Goal: Task Accomplishment & Management: Manage account settings

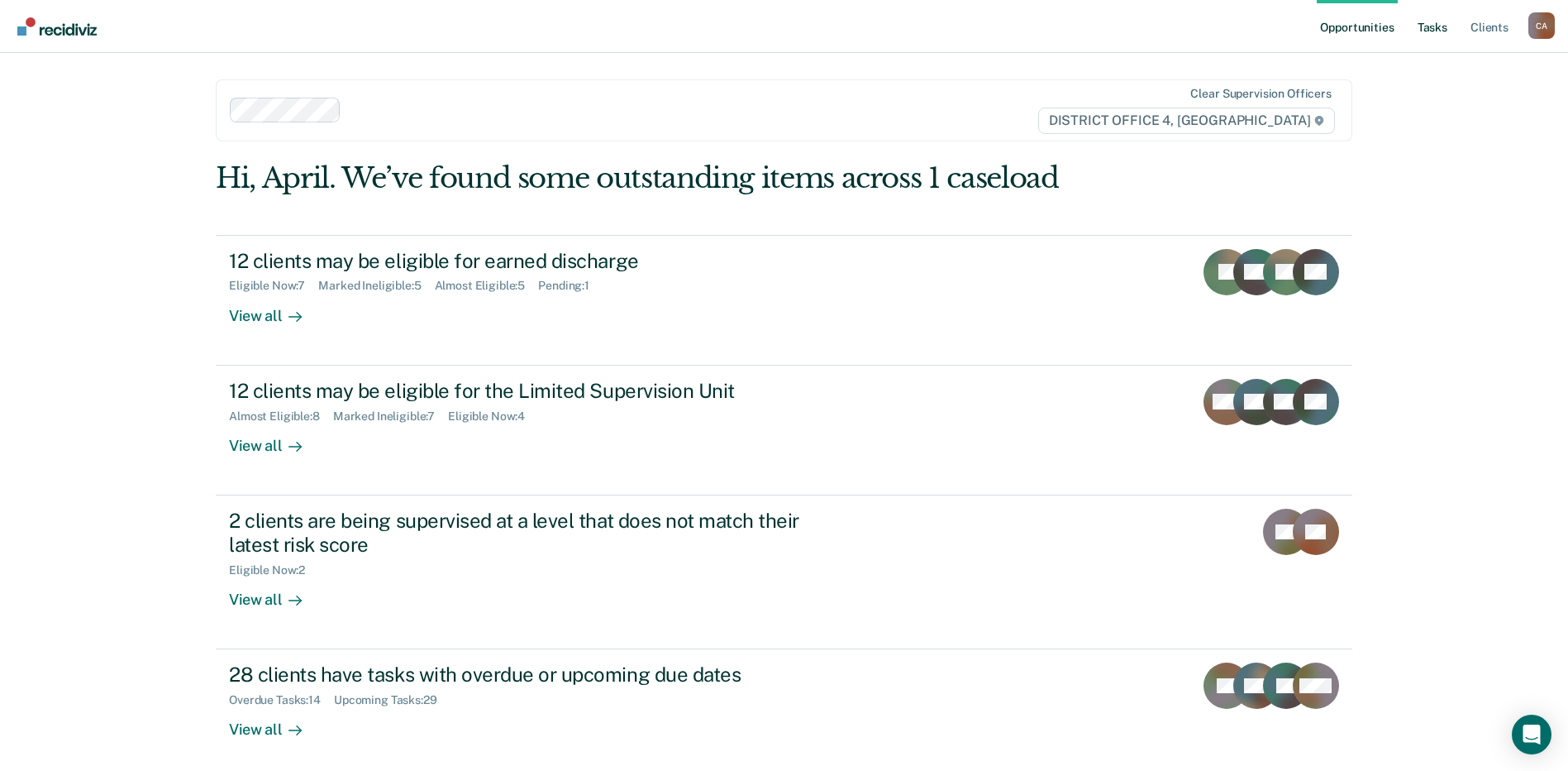
click at [1431, 26] on link "Tasks" at bounding box center [1432, 26] width 36 height 53
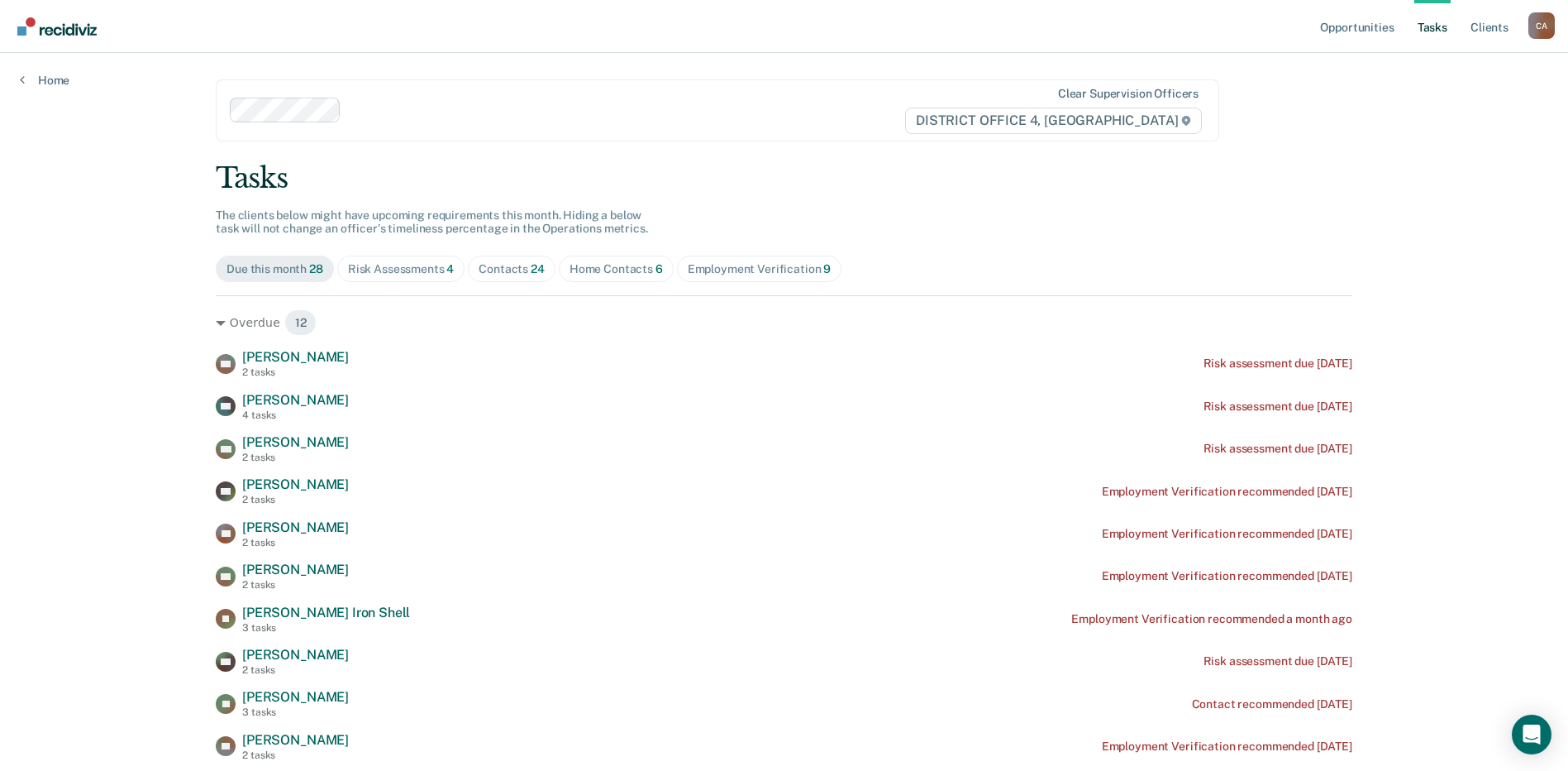
click at [614, 270] on div "Home Contacts 6" at bounding box center [615, 269] width 93 height 14
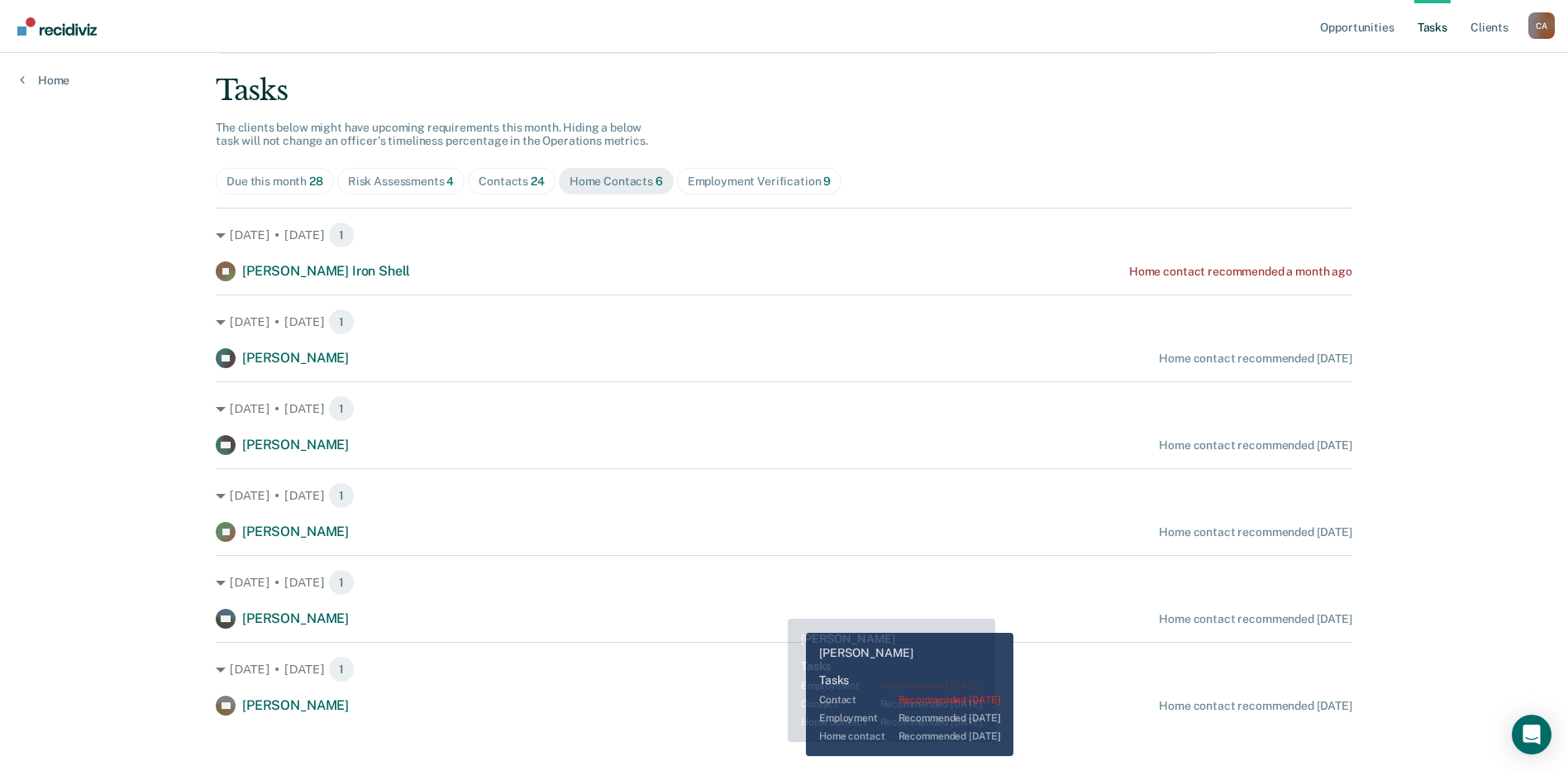
scroll to position [98, 0]
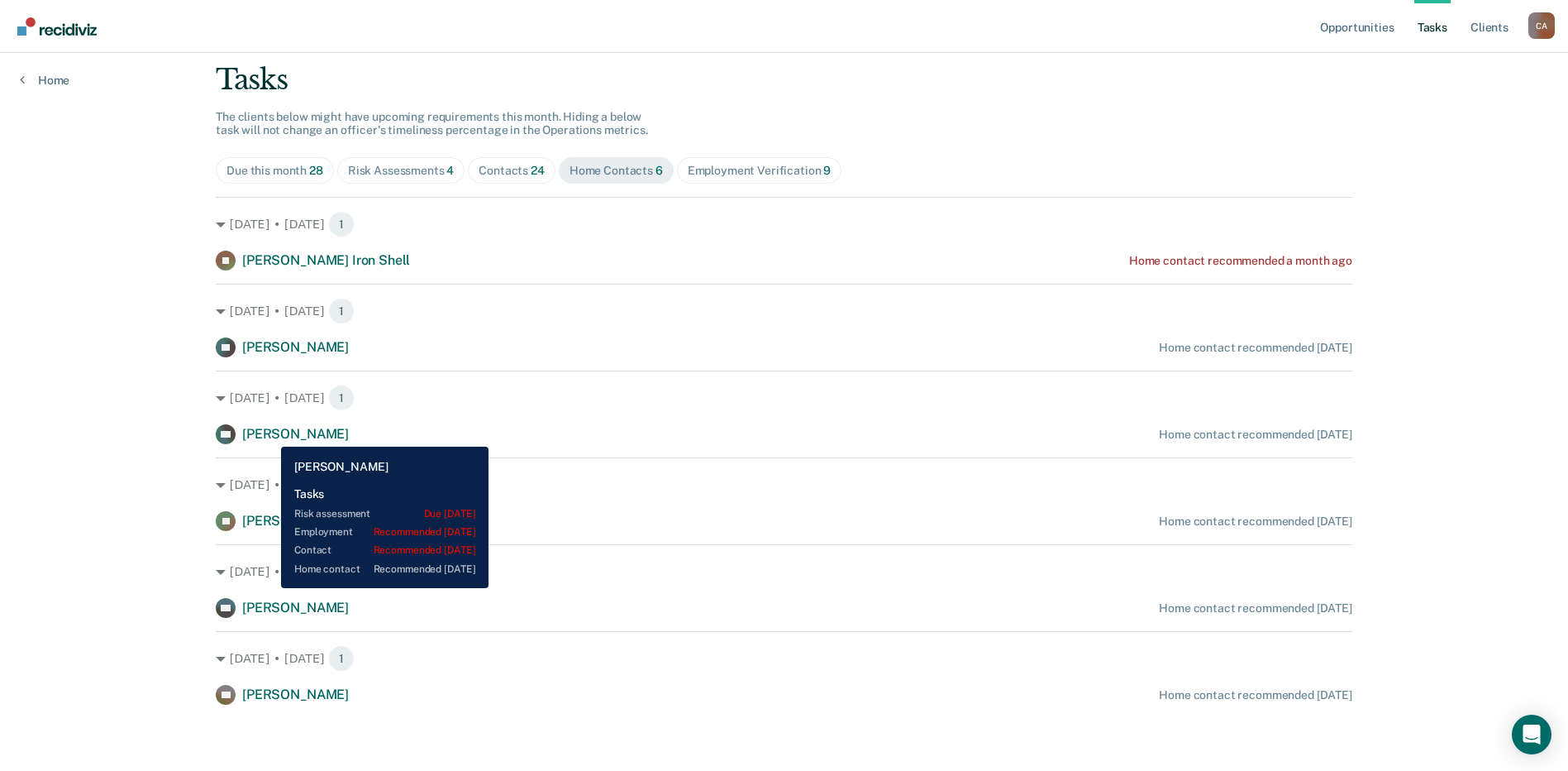
click at [270, 433] on span "[PERSON_NAME]" at bounding box center [295, 434] width 106 height 16
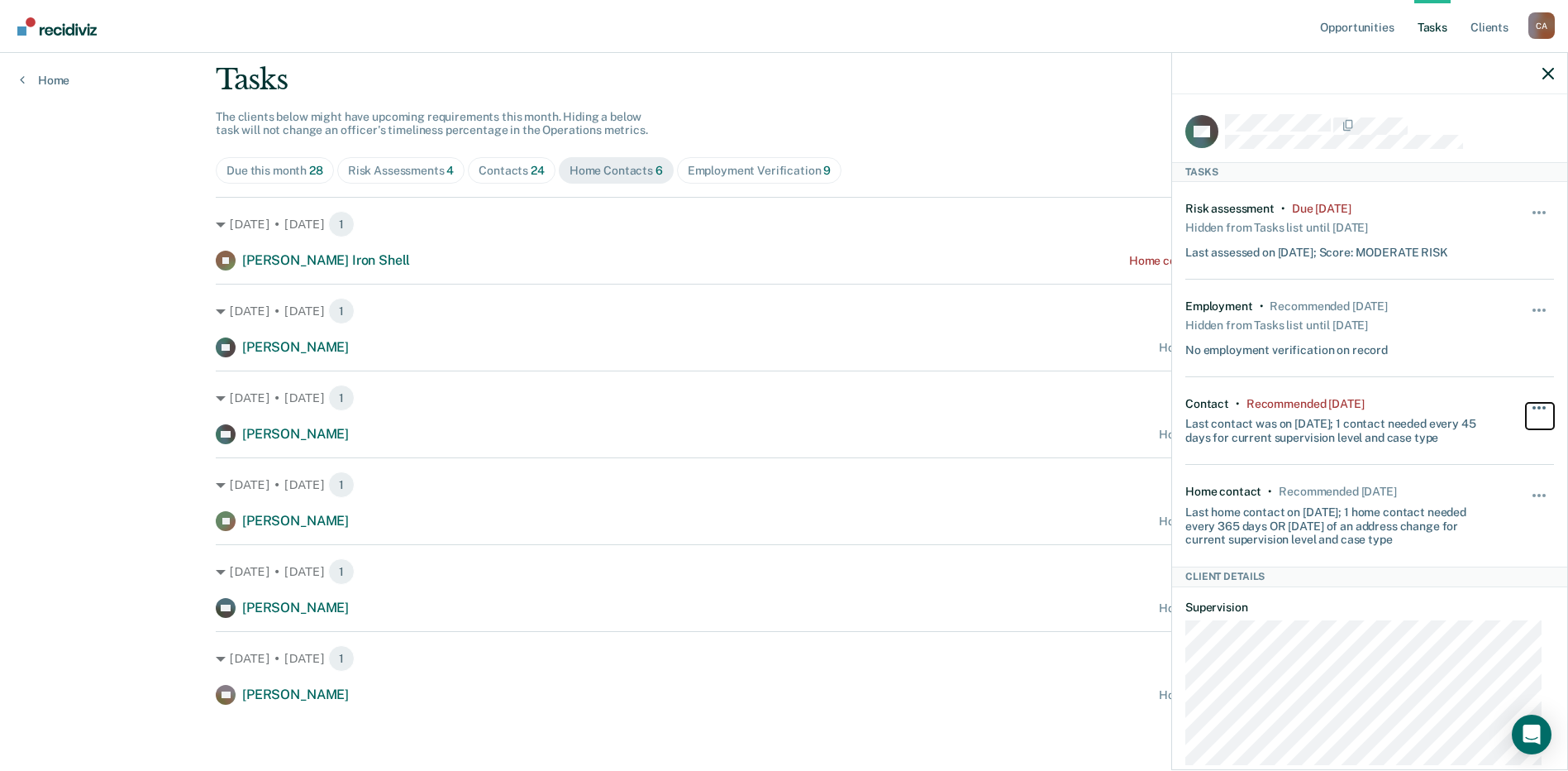
click at [1526, 407] on button "button" at bounding box center [1540, 416] width 28 height 27
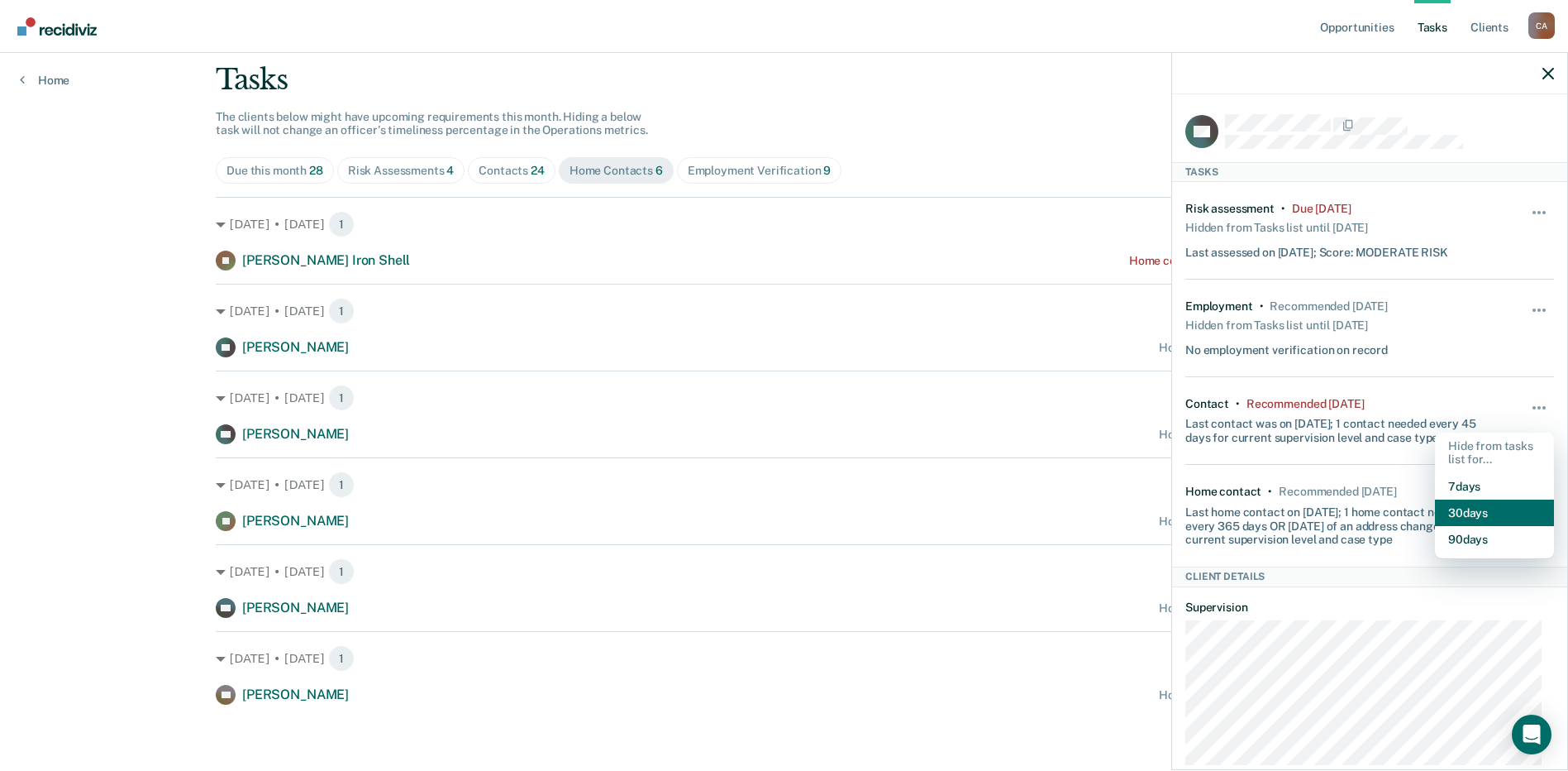
click at [1483, 517] on button "30 days" at bounding box center [1494, 512] width 119 height 27
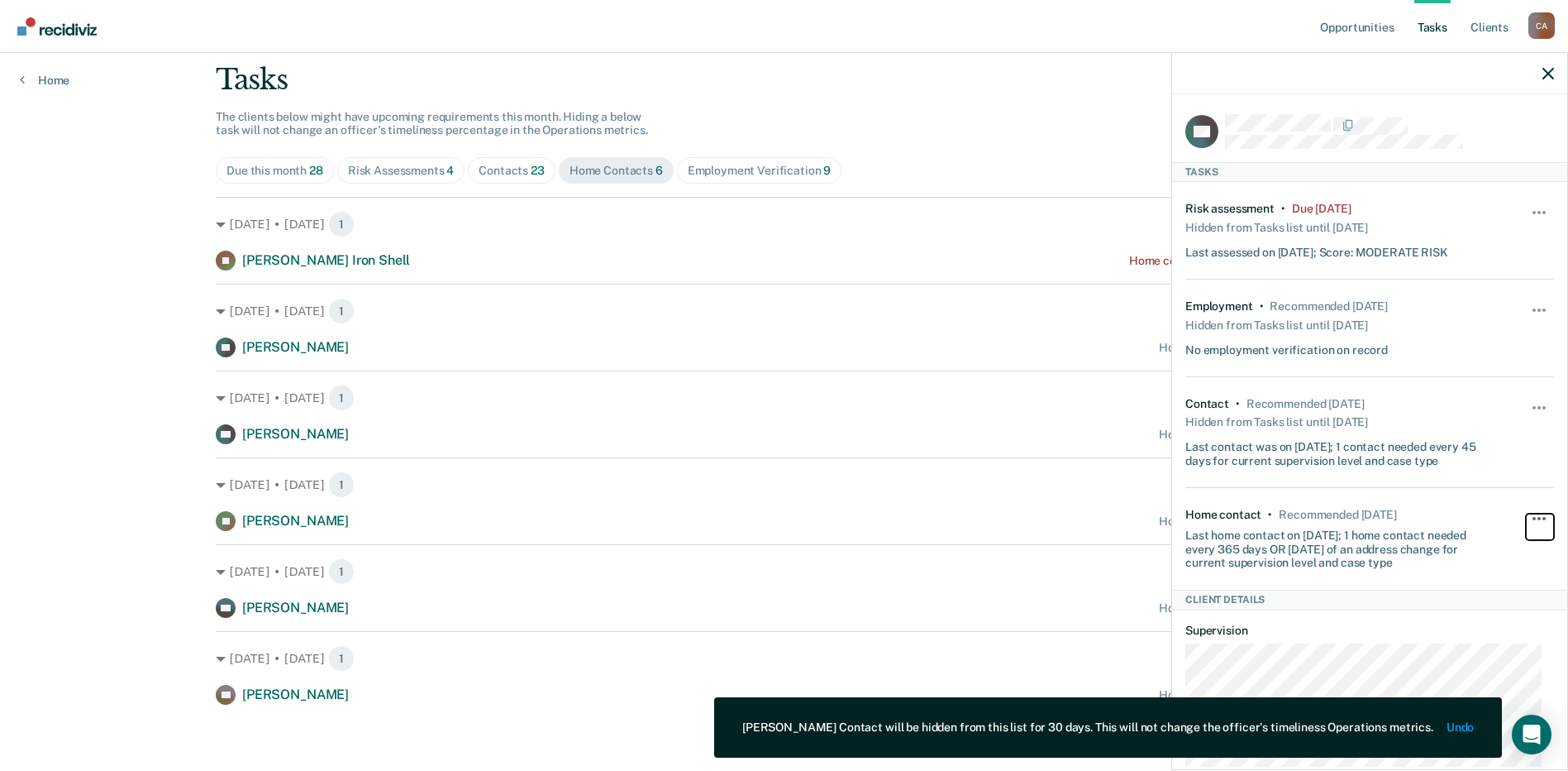
click at [1526, 520] on button "button" at bounding box center [1540, 527] width 28 height 27
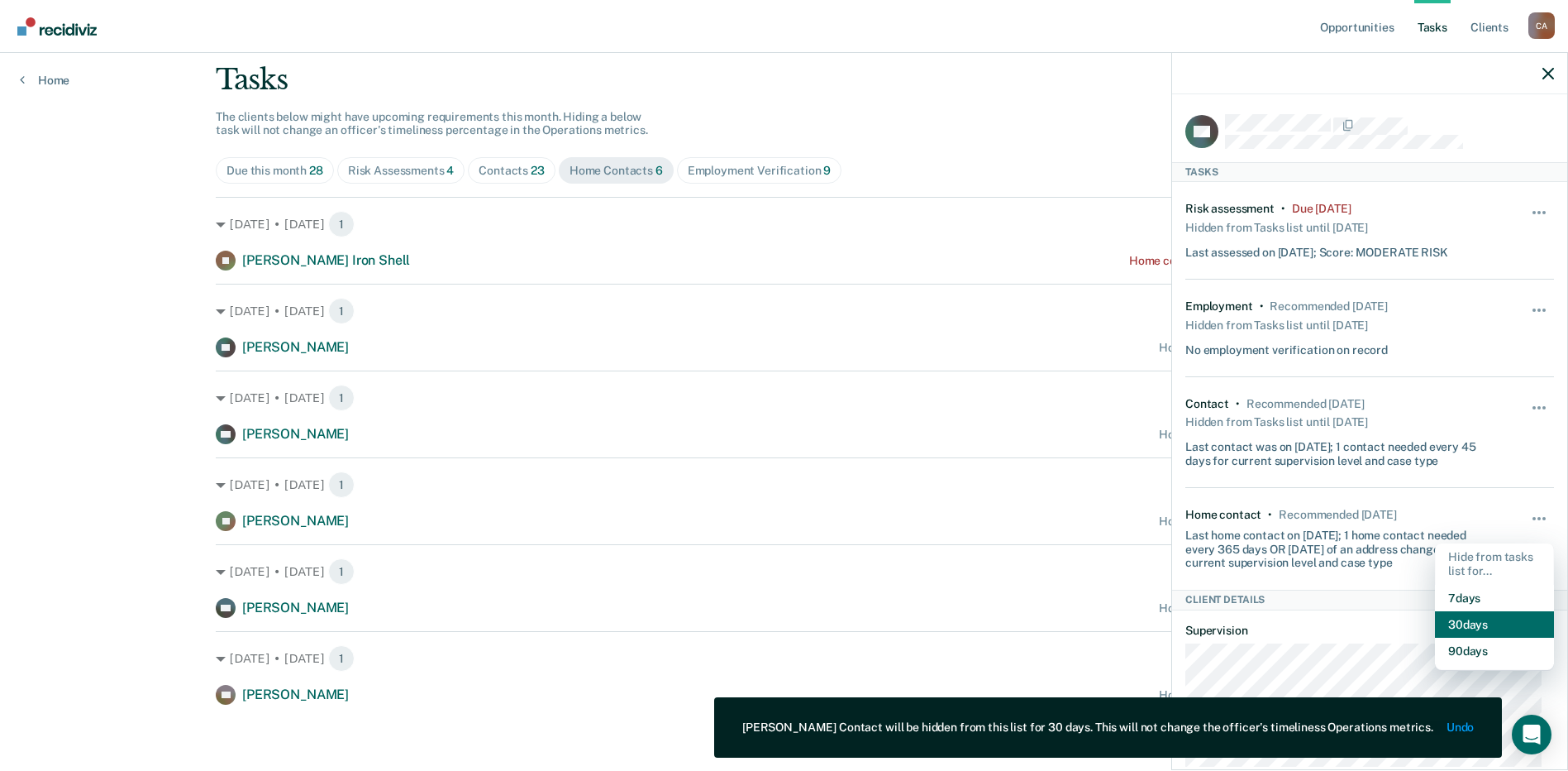
click at [1482, 626] on button "30 days" at bounding box center [1494, 624] width 119 height 27
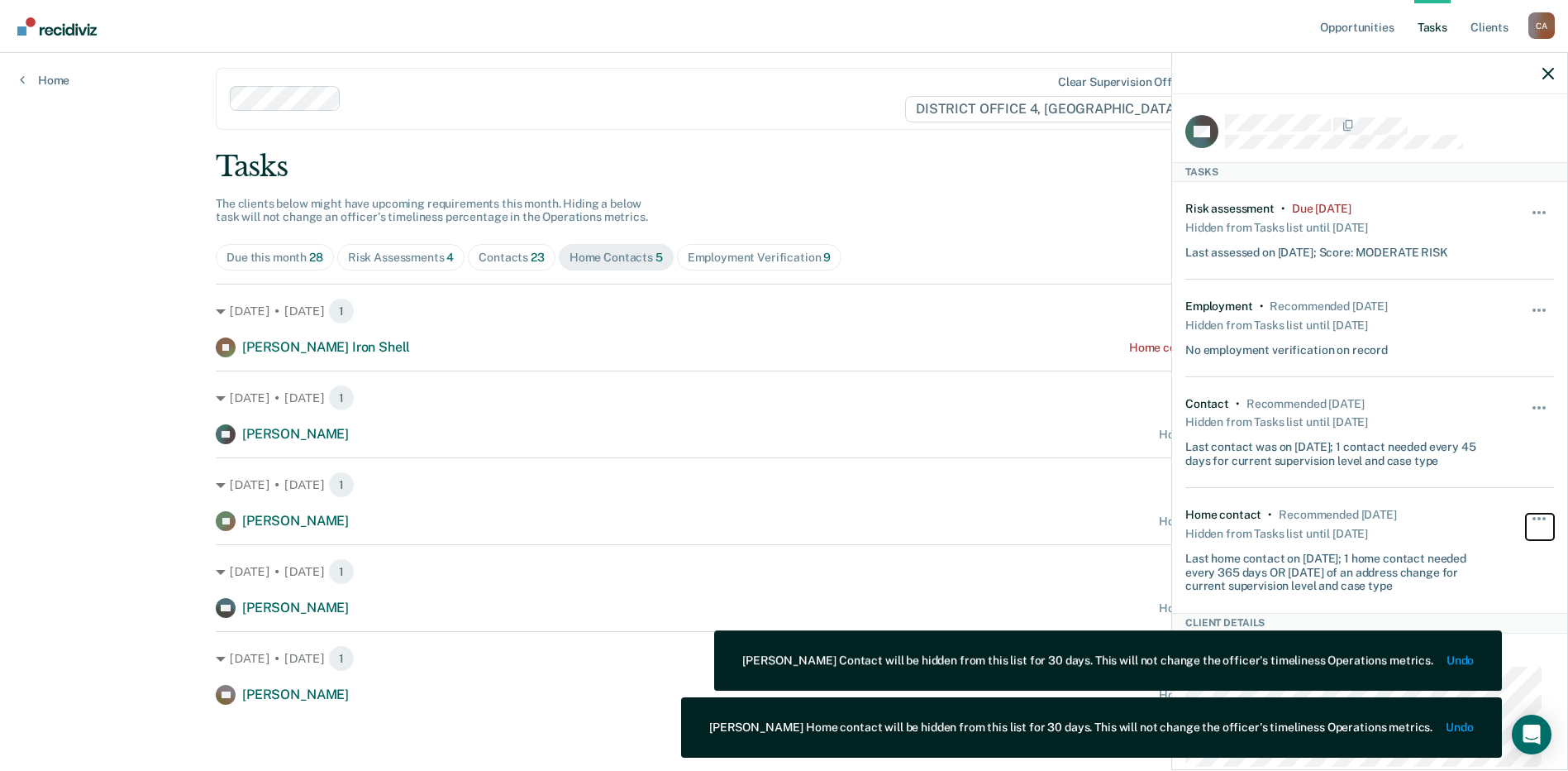
scroll to position [12, 0]
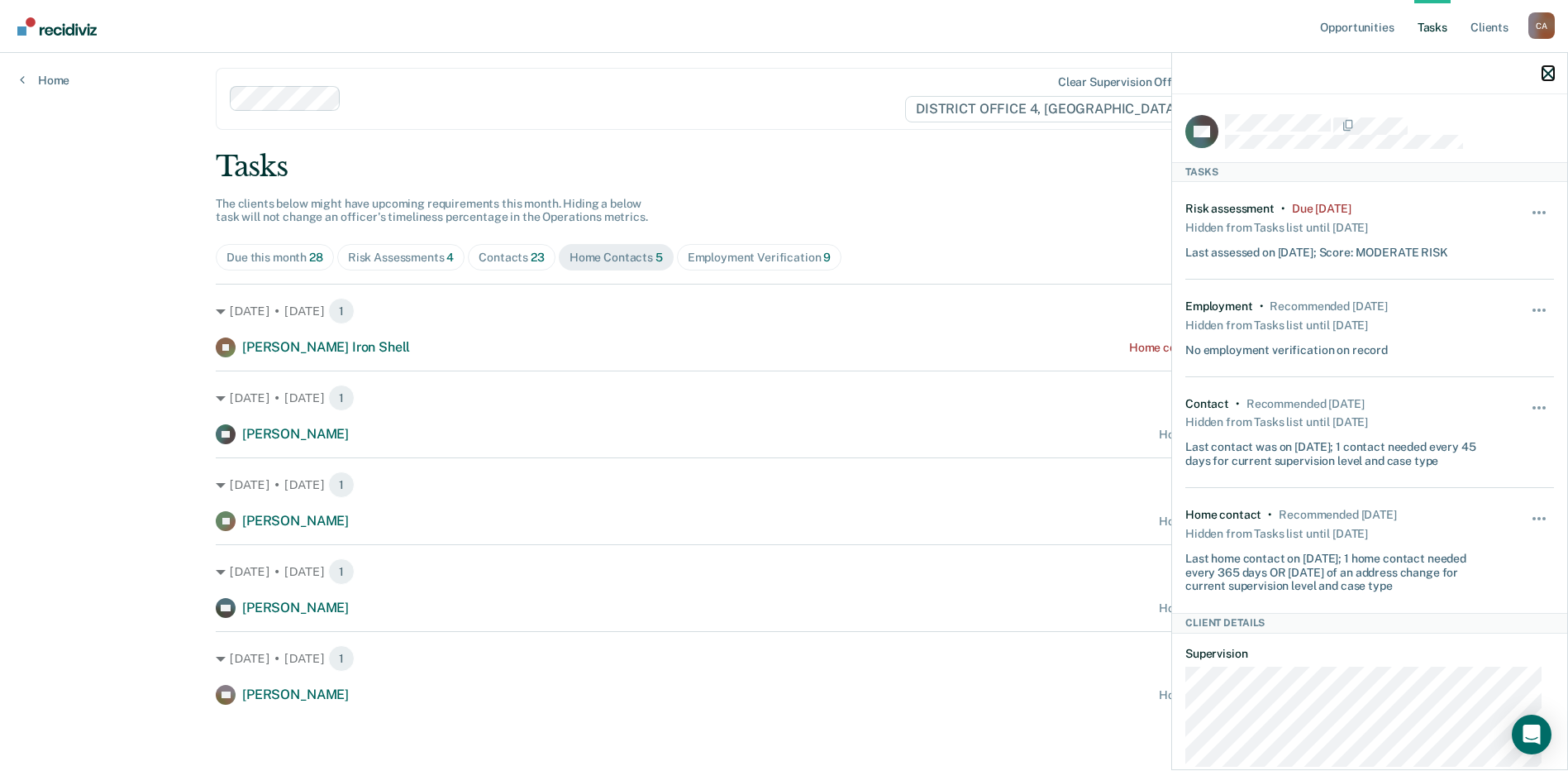
click at [1550, 68] on icon "button" at bounding box center [1548, 73] width 12 height 12
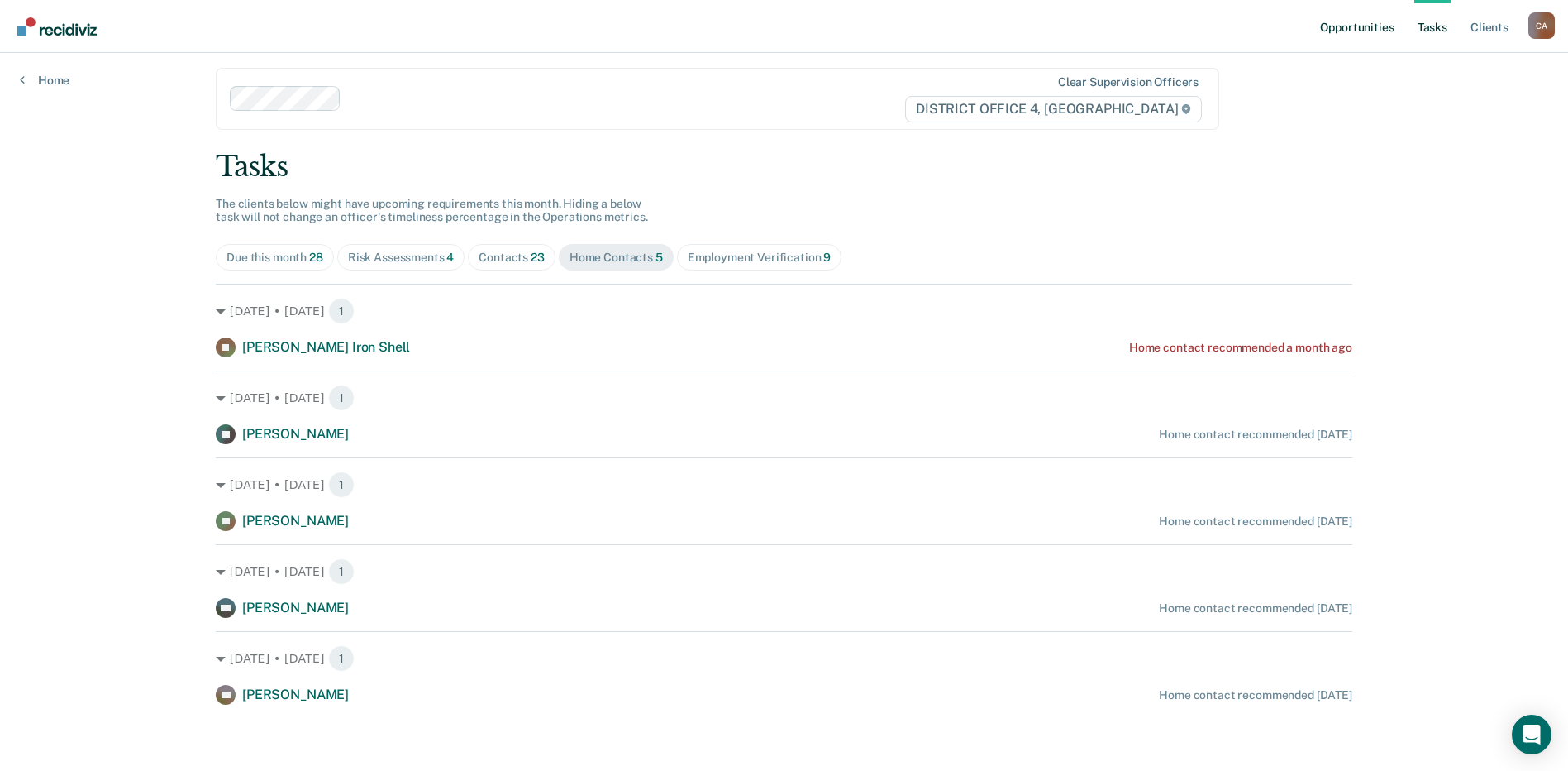
click at [1373, 26] on link "Opportunities" at bounding box center [1356, 26] width 80 height 53
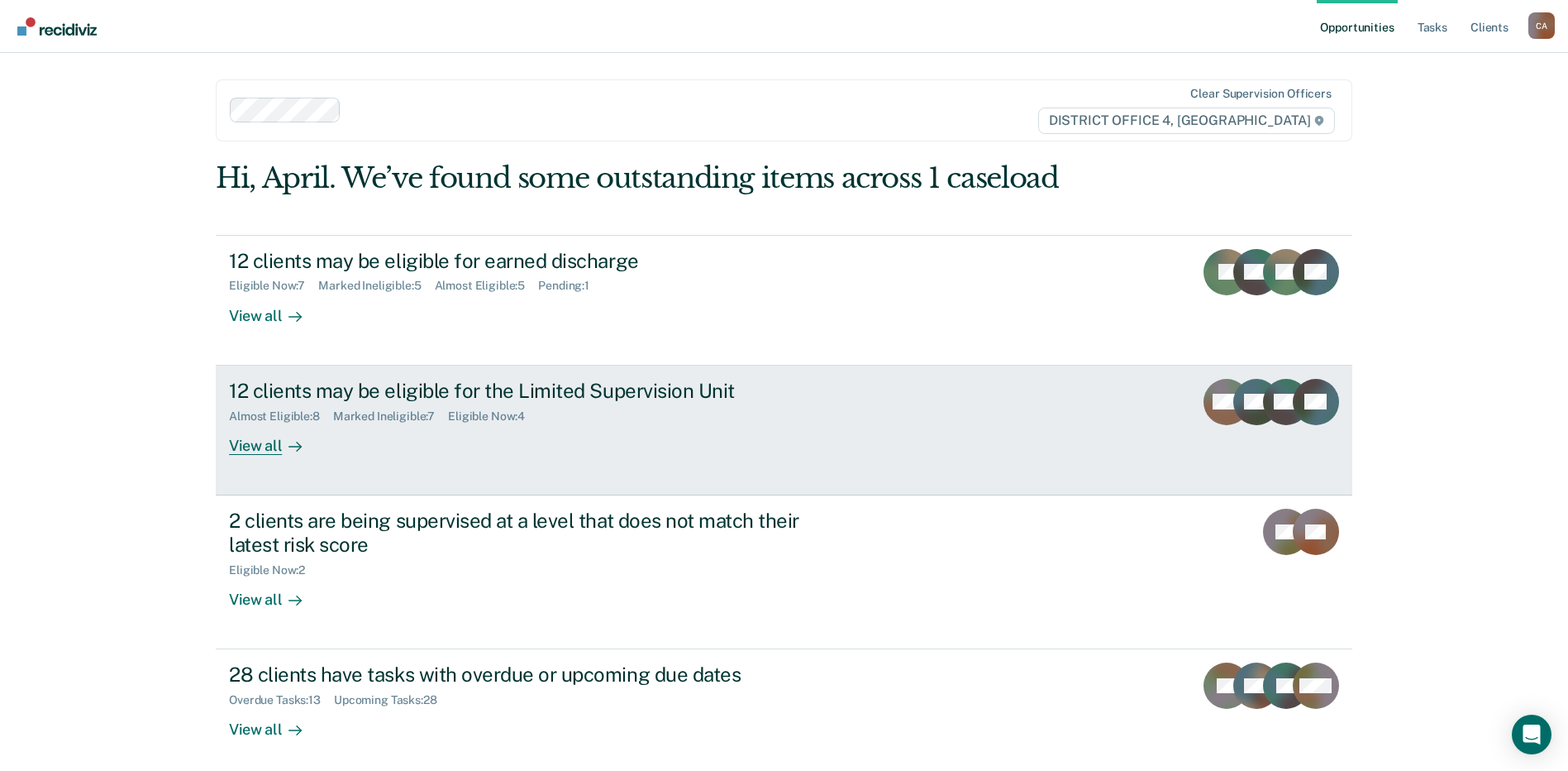
click at [552, 412] on div "Almost Eligible : 8 Marked Ineligible : 7 Eligible Now : 4" at bounding box center [519, 413] width 580 height 20
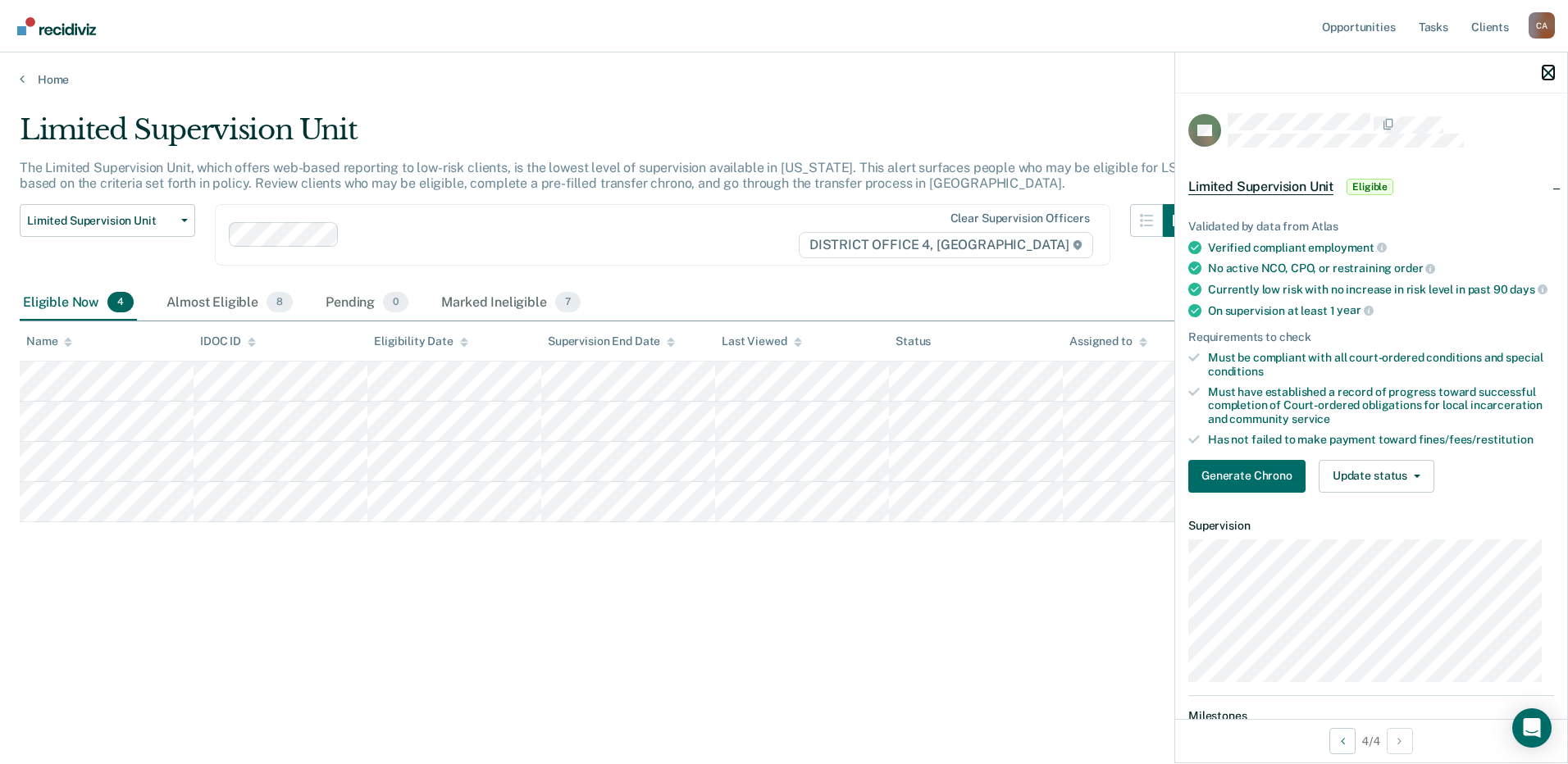
click at [1549, 74] on icon "button" at bounding box center [1548, 72] width 12 height 12
click at [1543, 69] on icon "button" at bounding box center [1548, 72] width 12 height 12
click at [1552, 72] on icon "button" at bounding box center [1548, 72] width 12 height 12
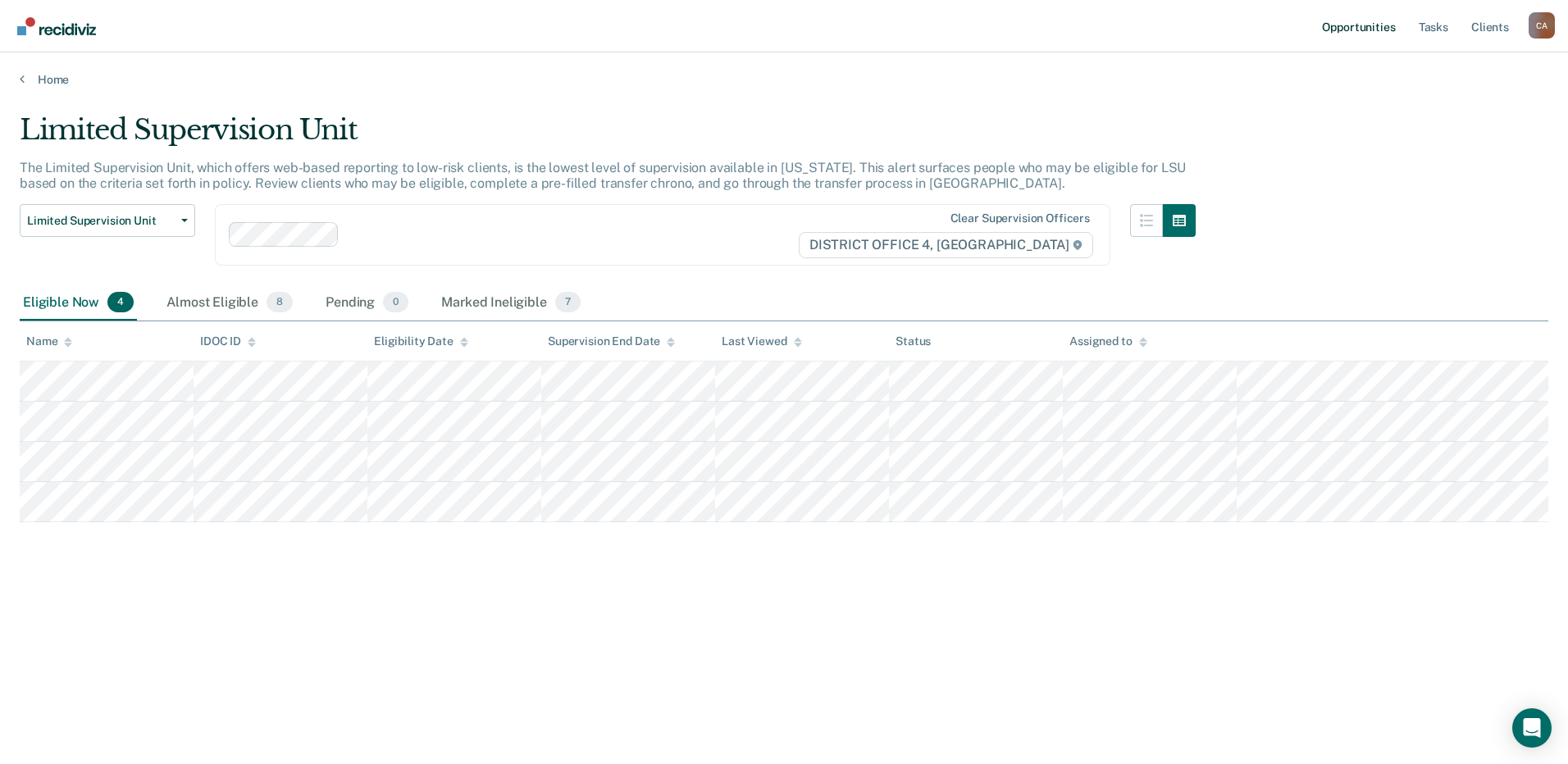
click at [1366, 23] on link "Opportunities" at bounding box center [1358, 26] width 80 height 52
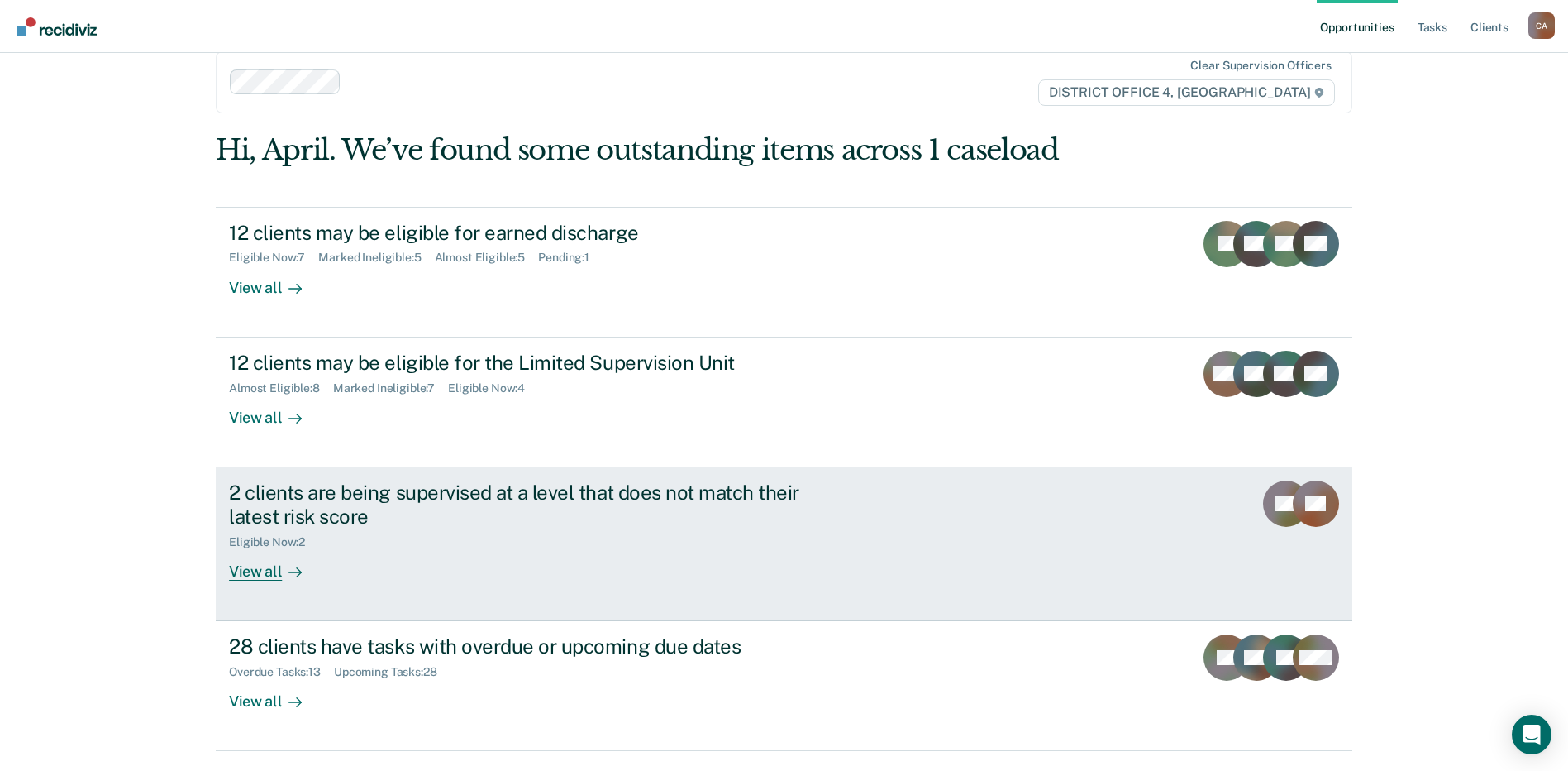
scroll to position [75, 0]
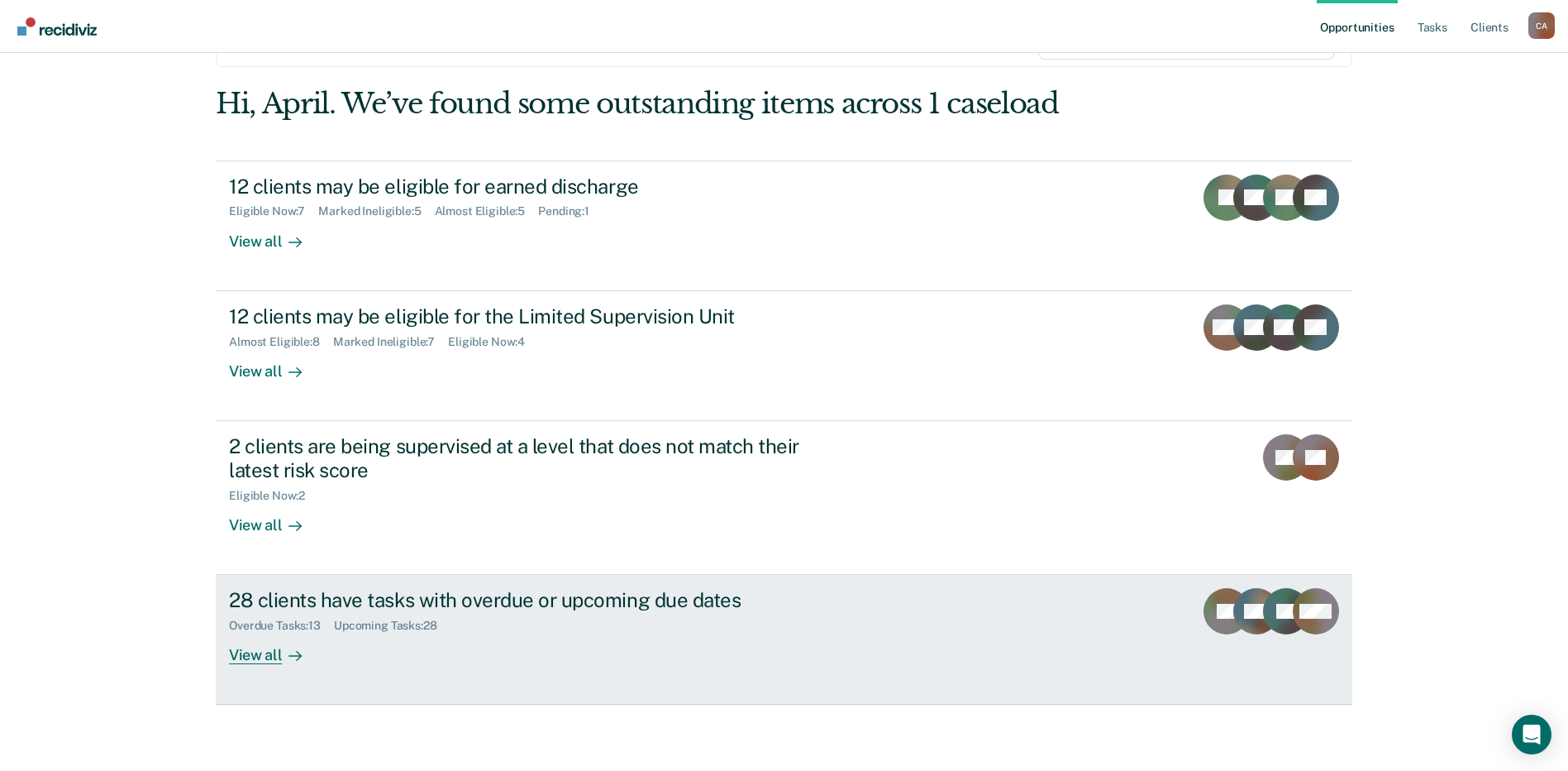
click at [628, 595] on div "28 clients have tasks with overdue or upcoming due dates" at bounding box center [519, 600] width 580 height 24
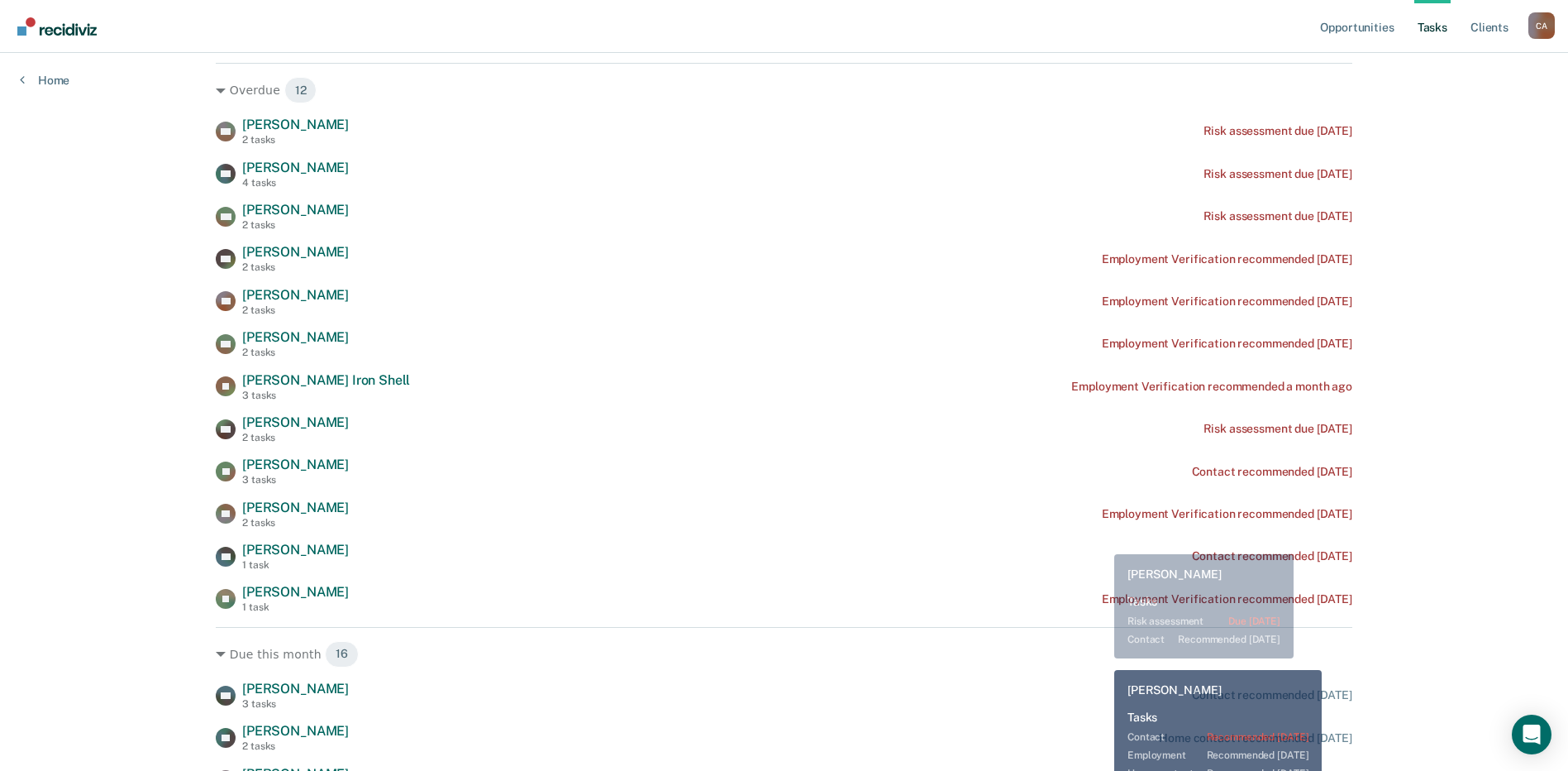
scroll to position [248, 0]
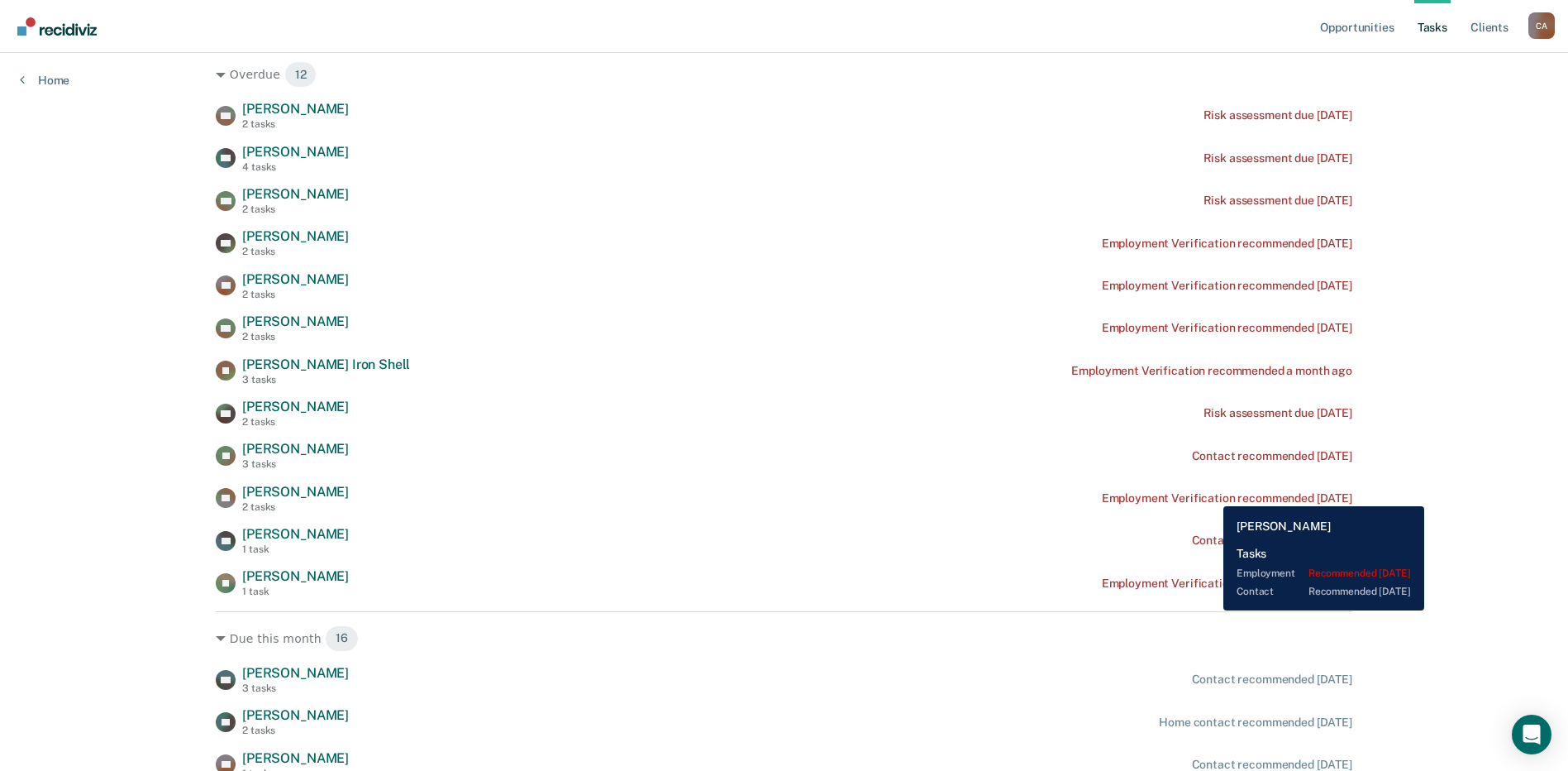
click at [1211, 494] on div "Employment Verification recommended [DATE]" at bounding box center [1227, 497] width 250 height 14
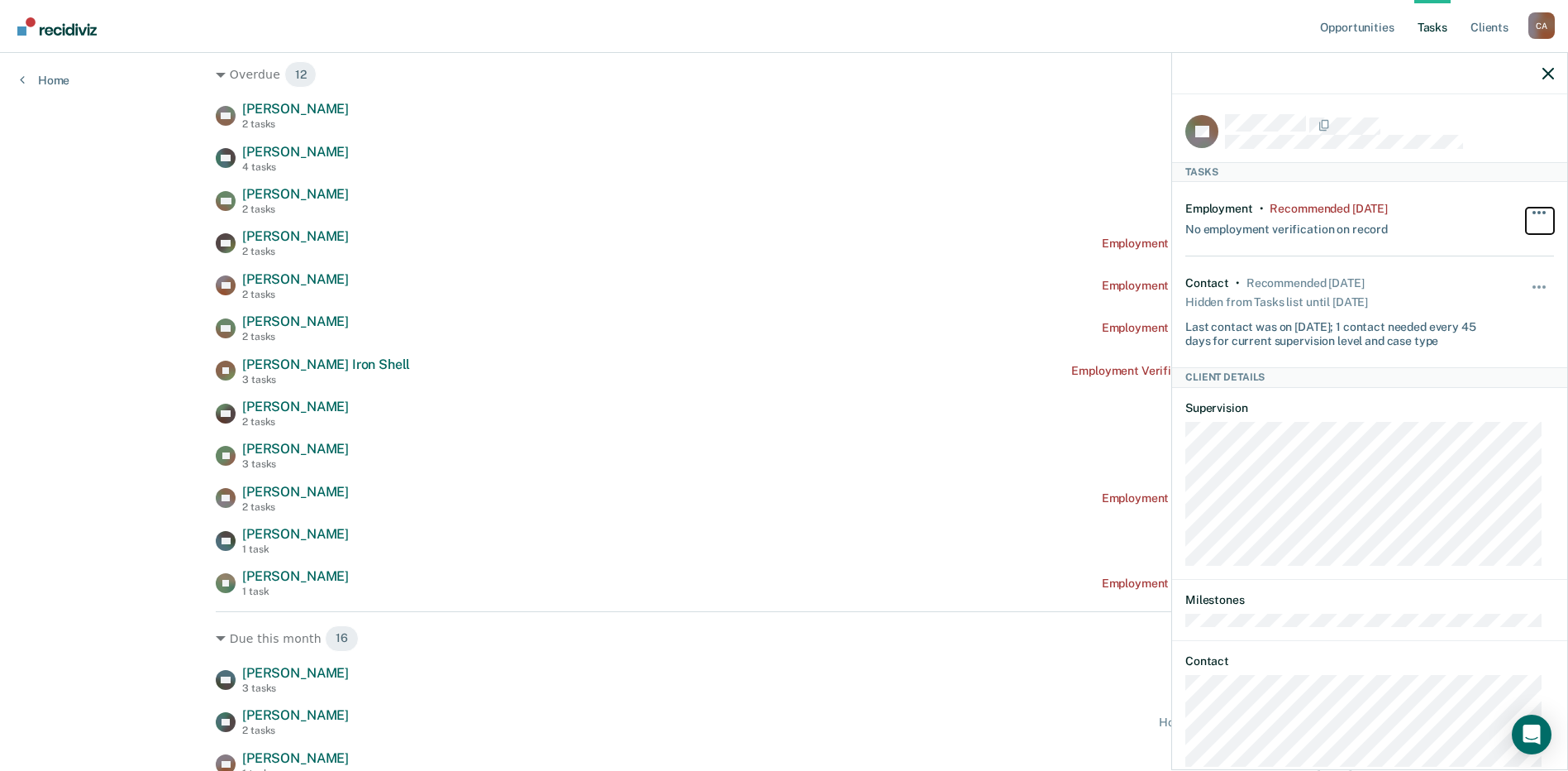
click at [1534, 208] on button "button" at bounding box center [1540, 221] width 28 height 27
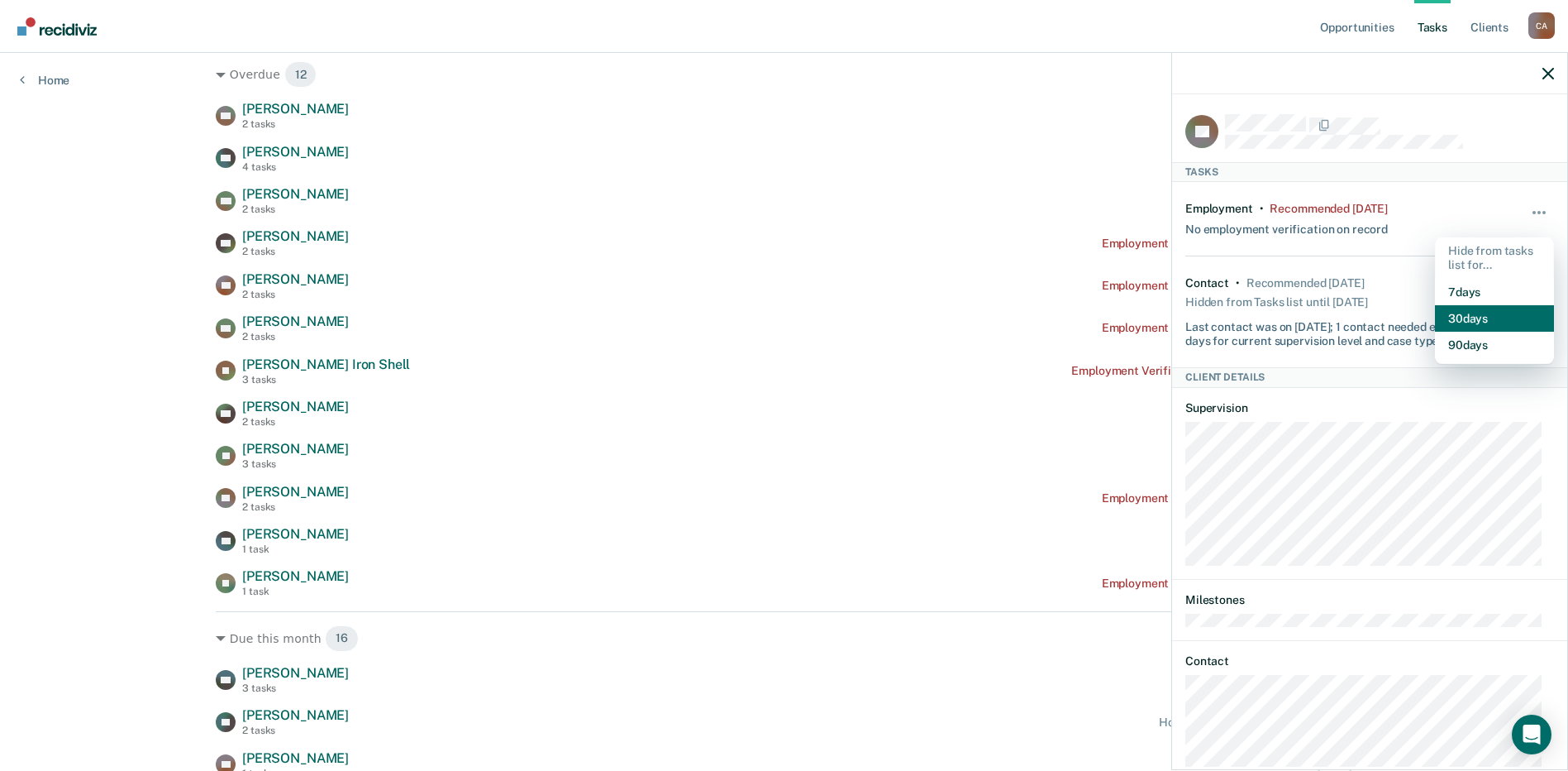
click at [1504, 322] on button "30 days" at bounding box center [1494, 318] width 119 height 27
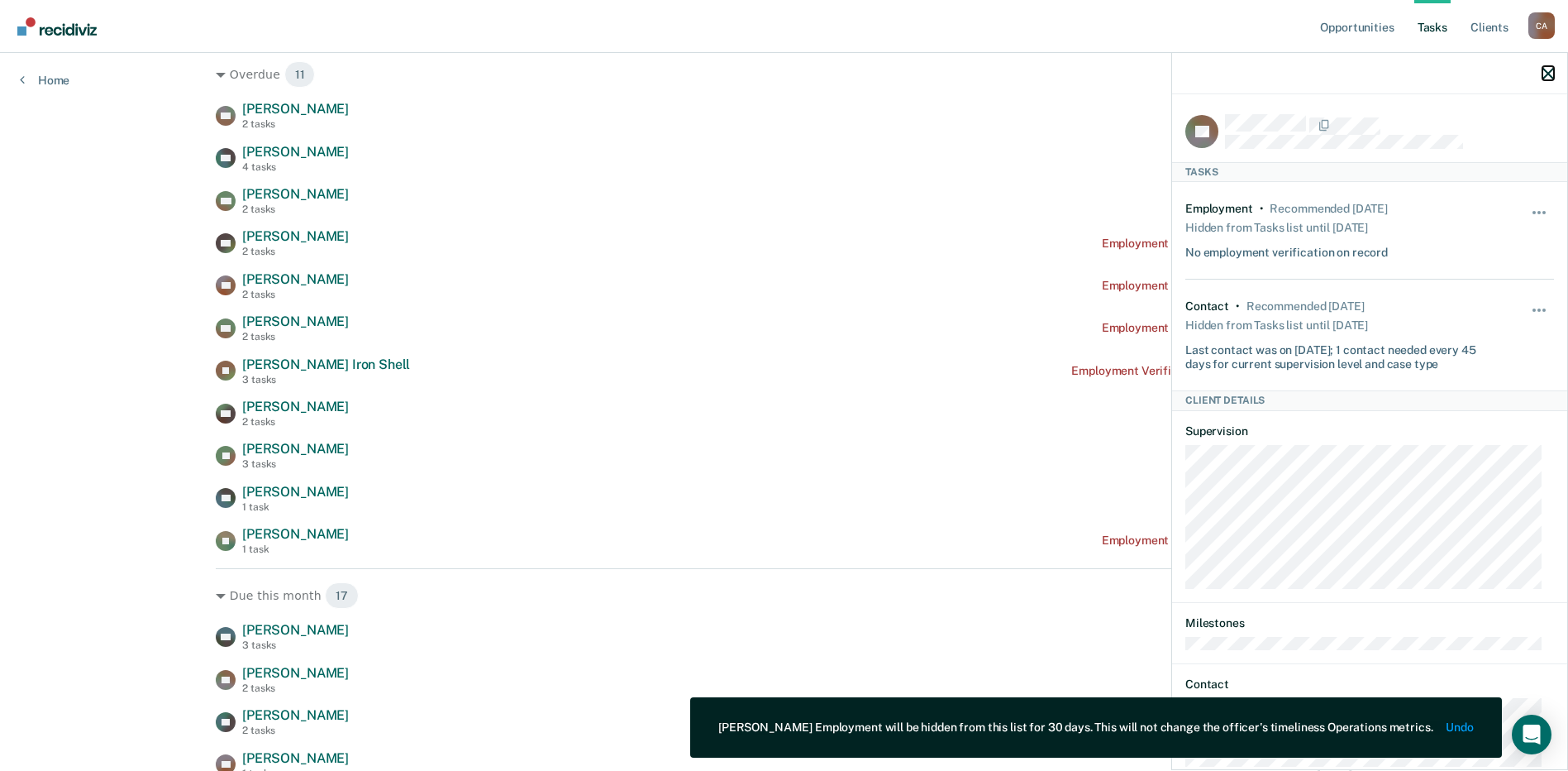
click at [1550, 74] on icon "button" at bounding box center [1548, 73] width 12 height 12
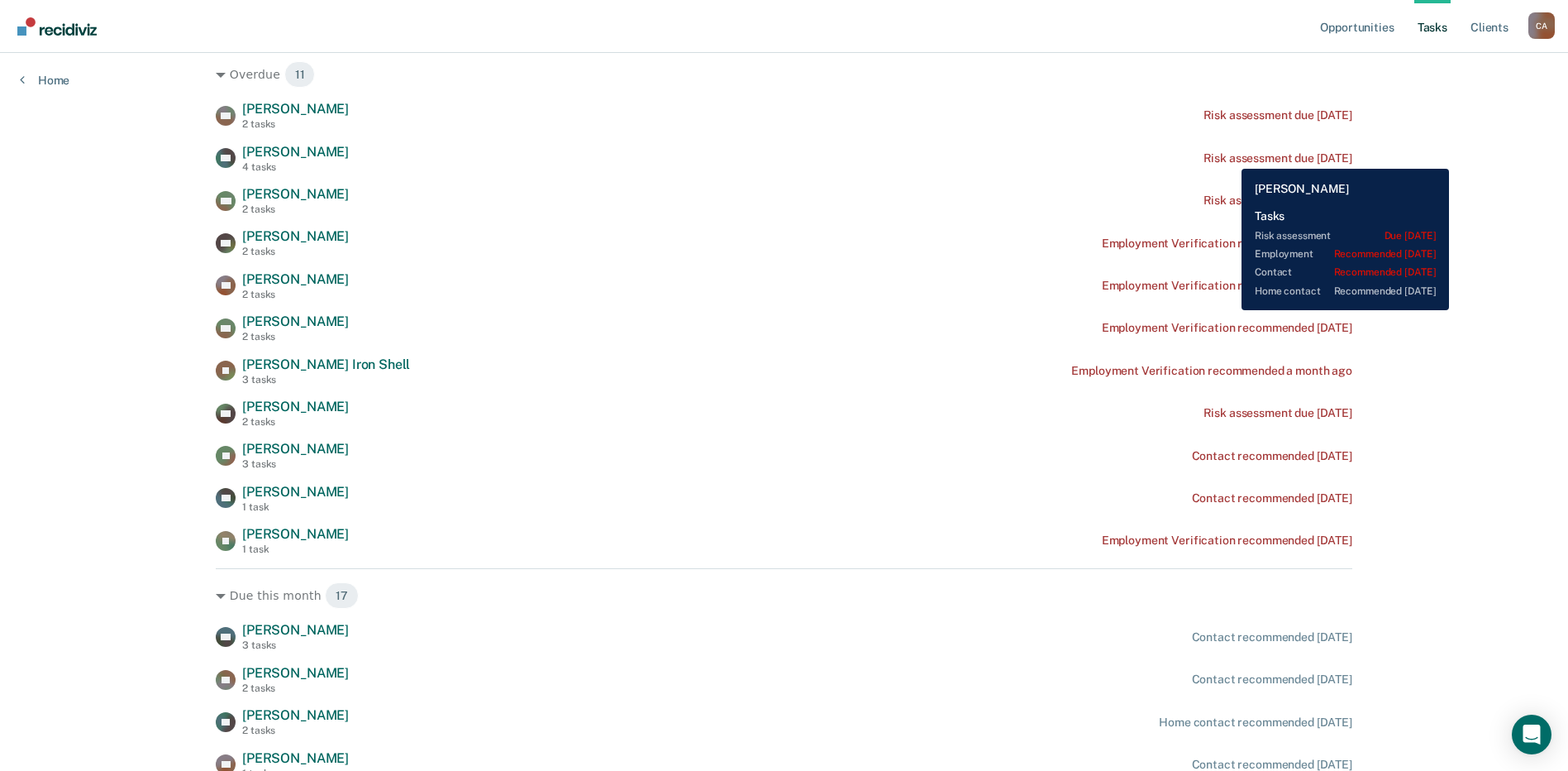
click at [1229, 156] on div "Risk assessment due [DATE]" at bounding box center [1278, 158] width 149 height 14
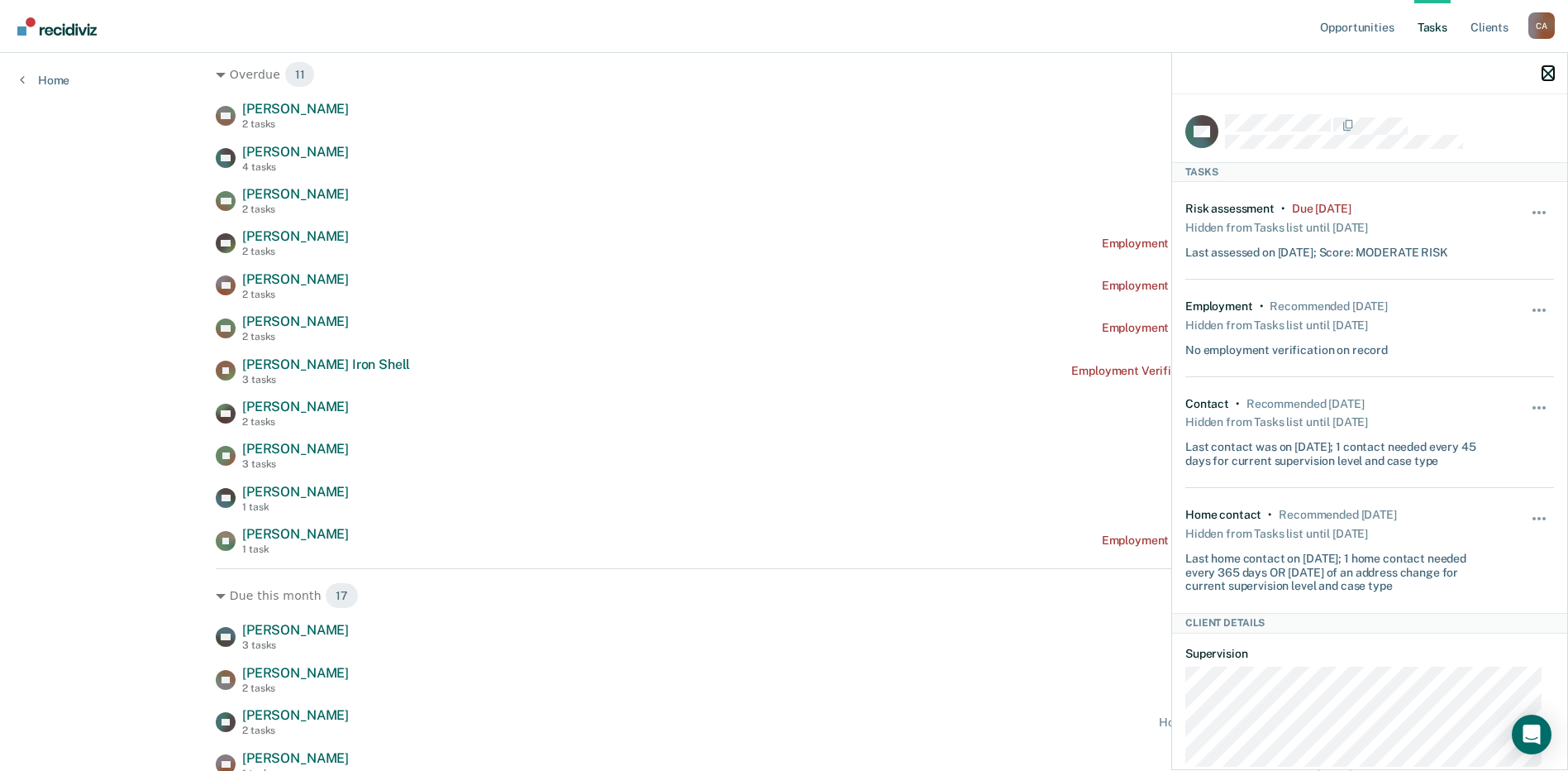
click at [1547, 72] on icon "button" at bounding box center [1548, 73] width 12 height 12
